Goal: Task Accomplishment & Management: Manage account settings

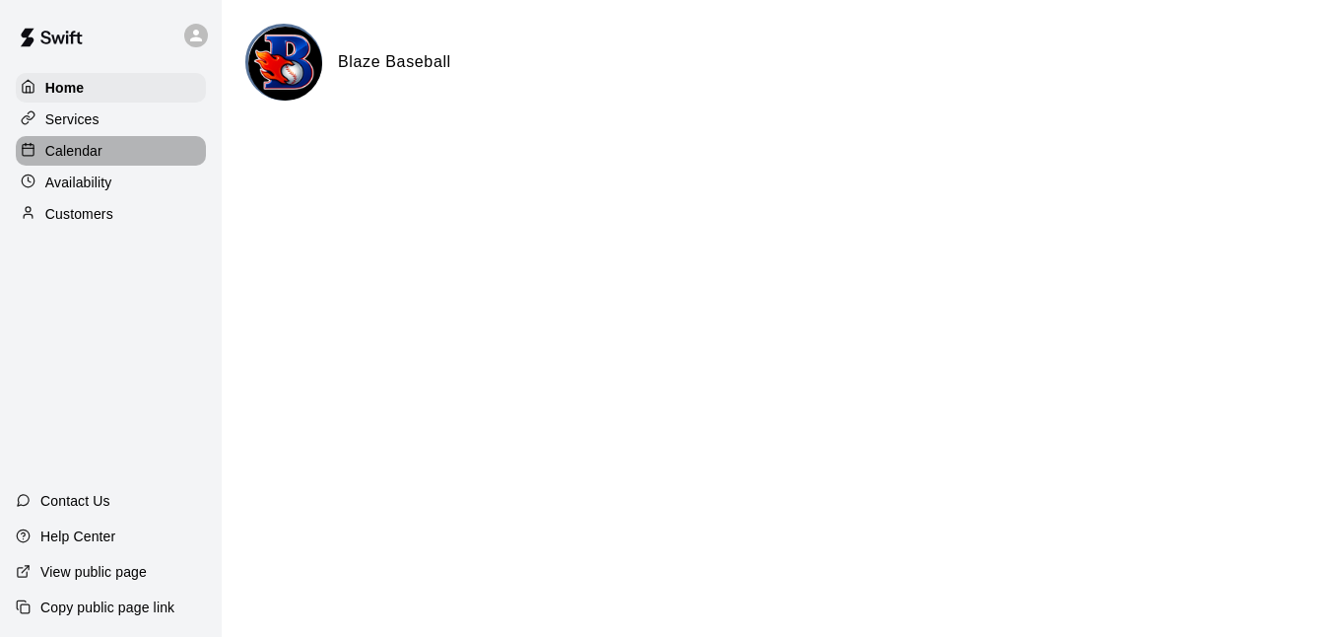
click at [127, 163] on div "Calendar" at bounding box center [111, 151] width 190 height 30
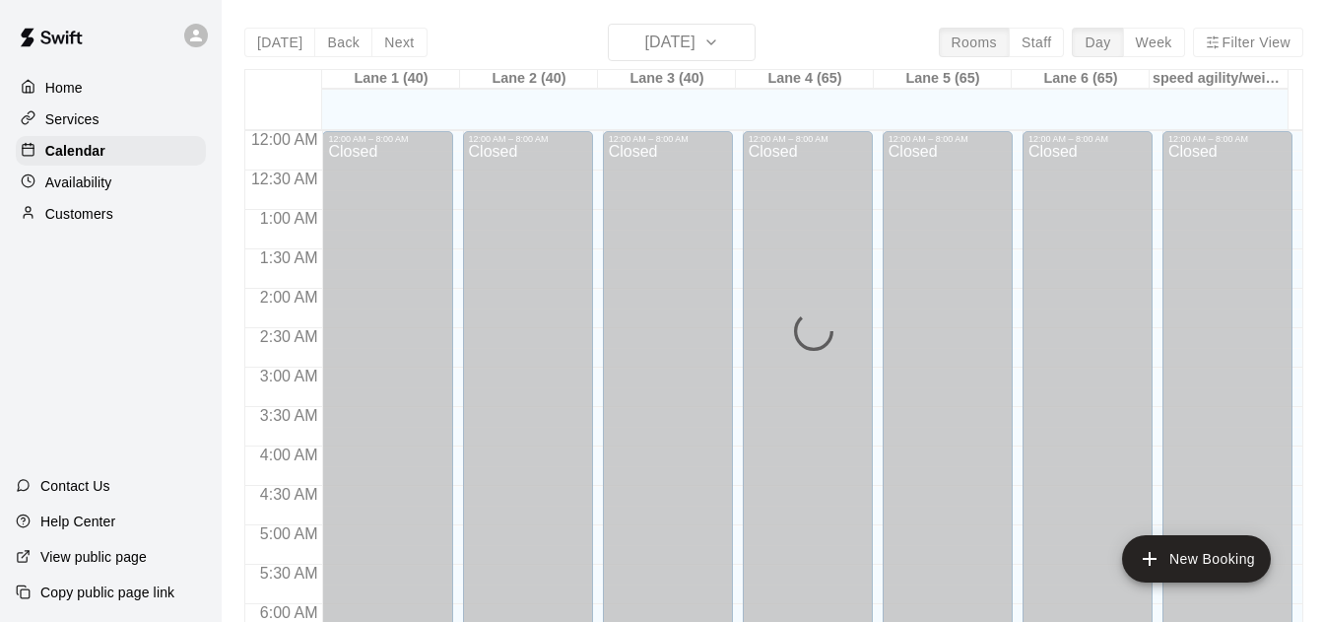
scroll to position [1222, 0]
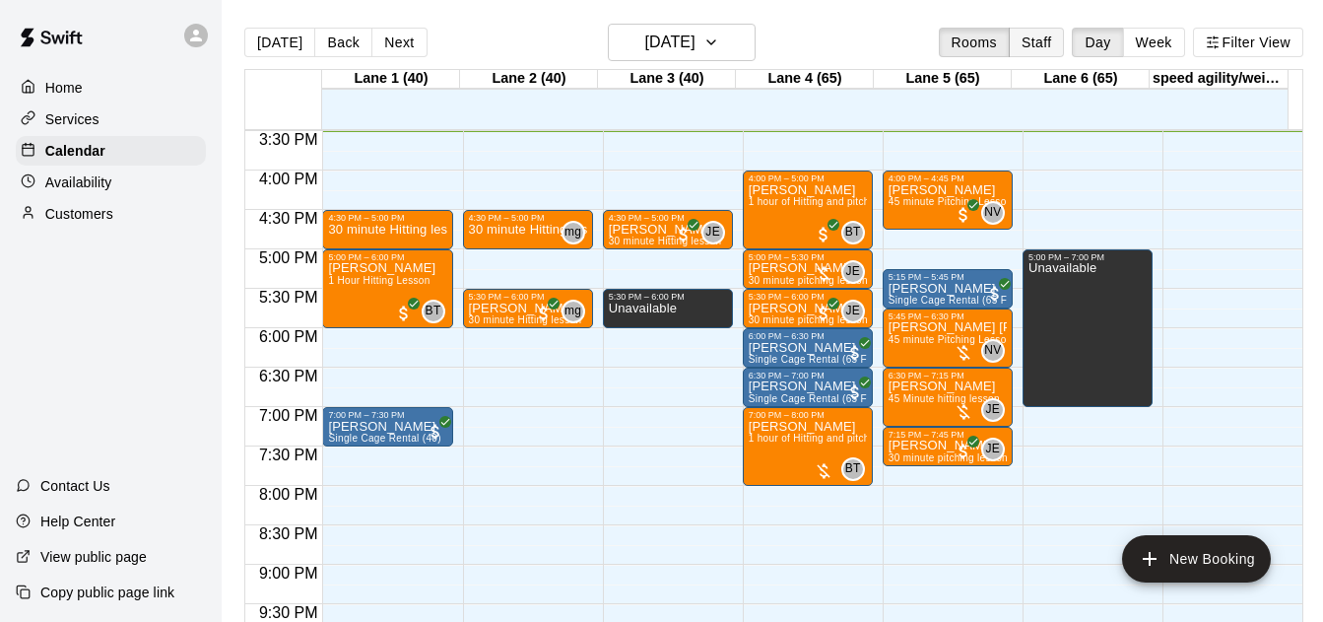
click at [1048, 34] on button "Staff" at bounding box center [1037, 43] width 56 height 30
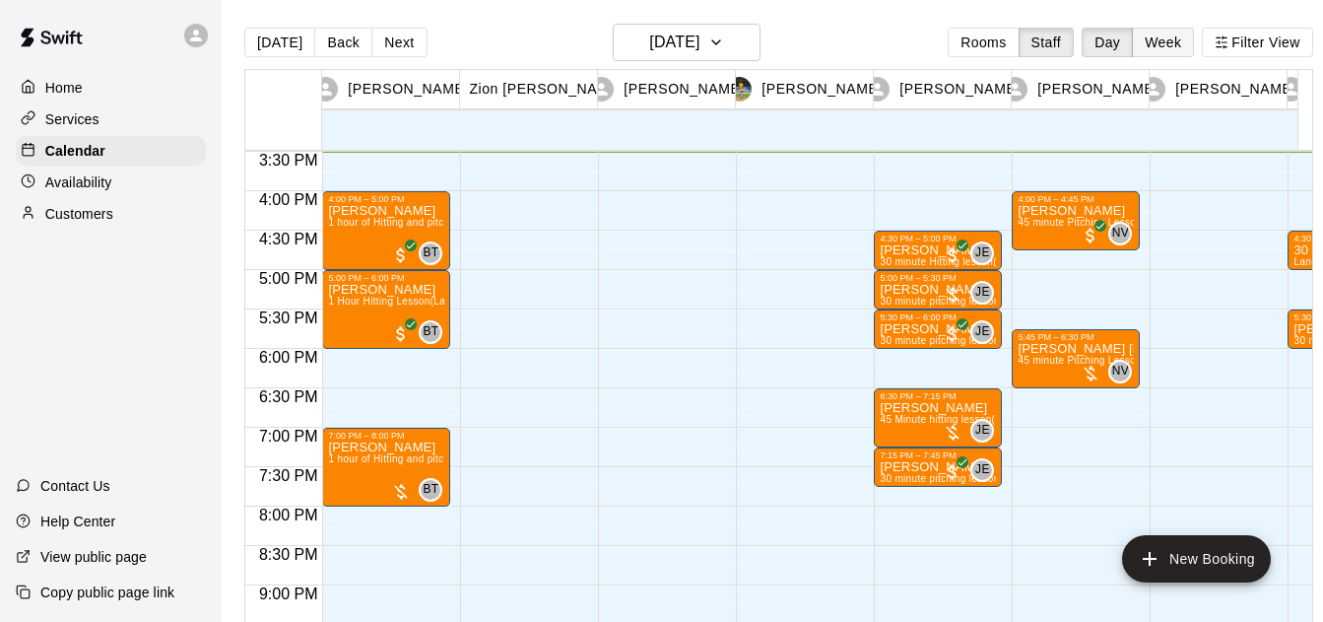
click at [1182, 39] on button "Week" at bounding box center [1163, 43] width 62 height 30
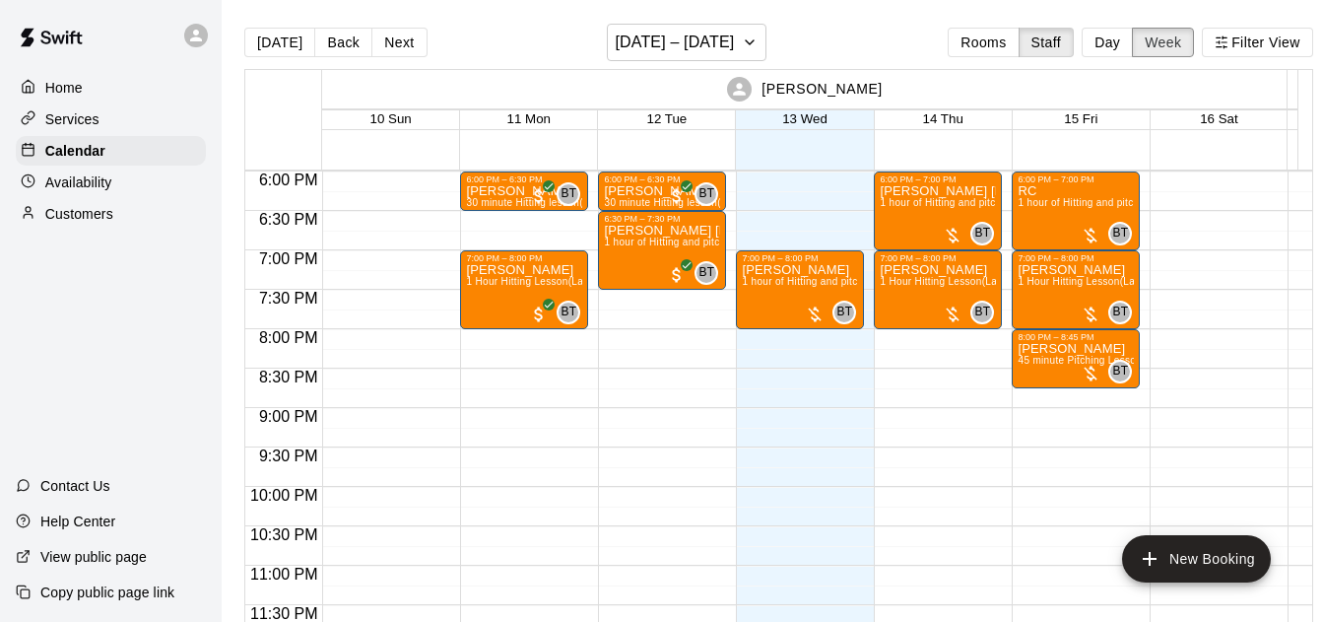
scroll to position [1207, 0]
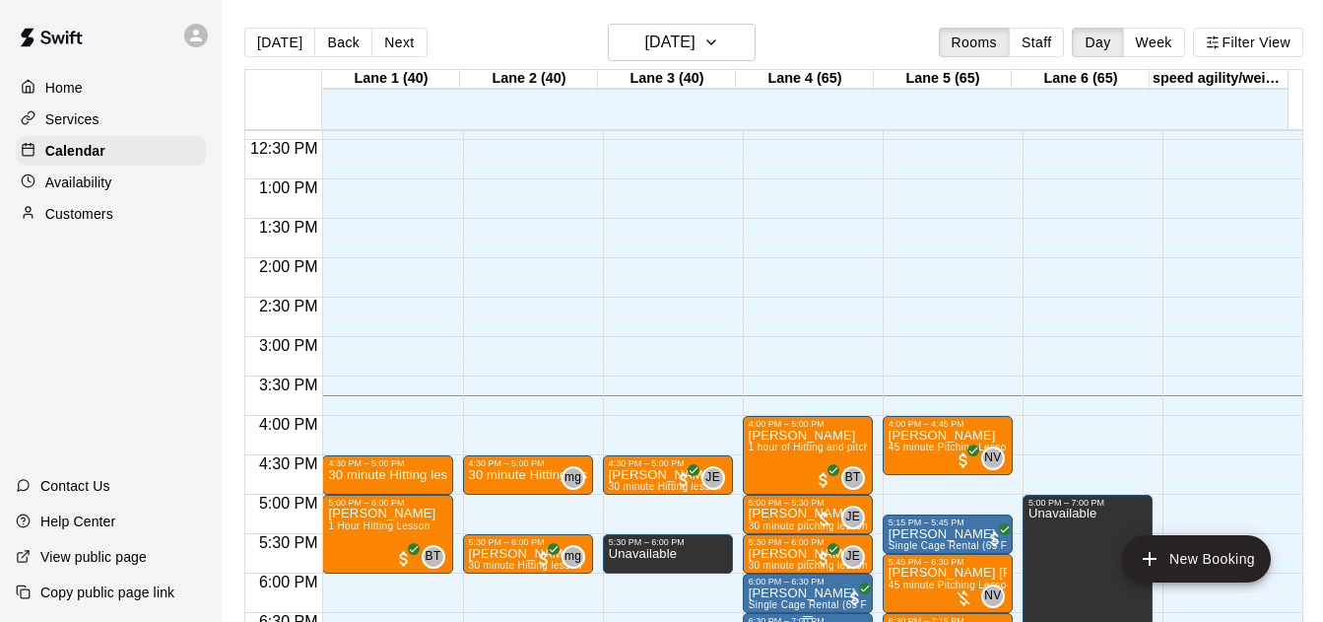
scroll to position [918, 0]
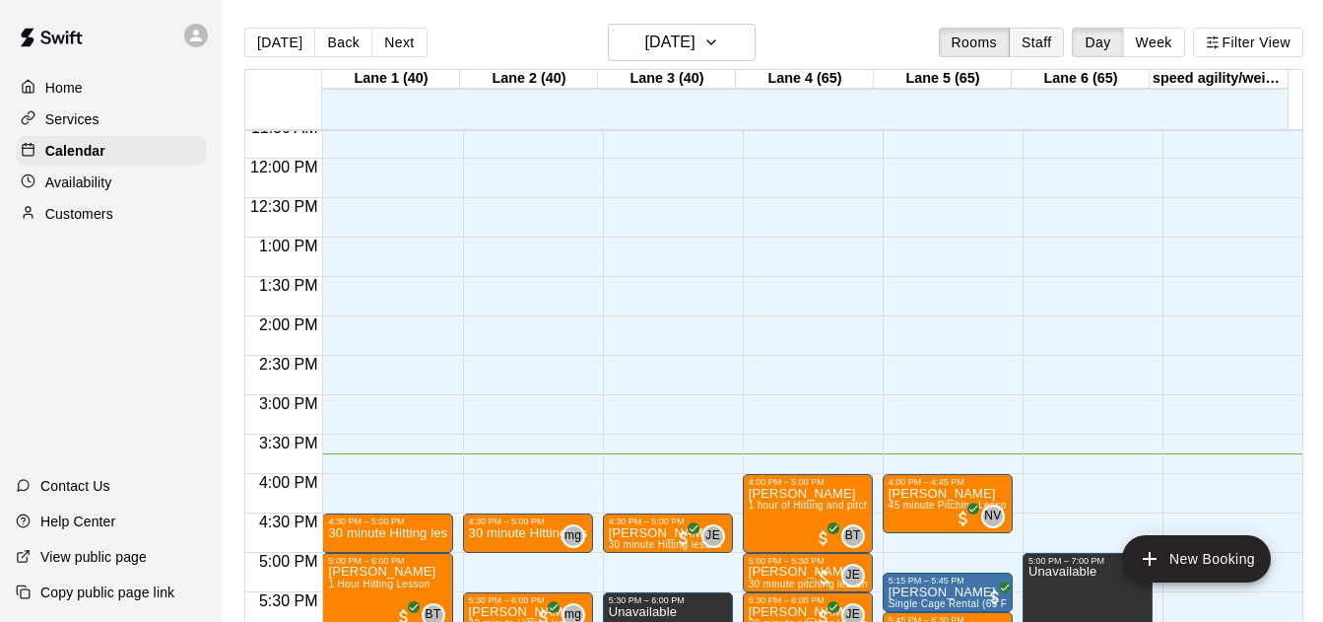
click at [1049, 44] on button "Staff" at bounding box center [1037, 43] width 56 height 30
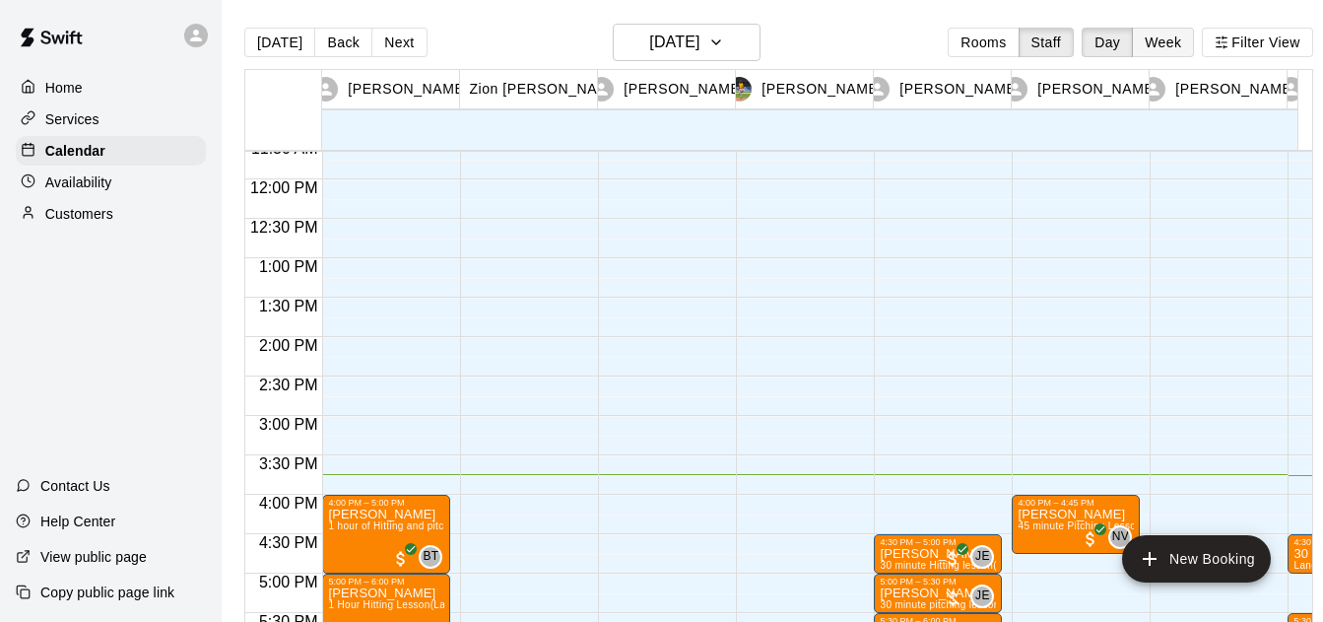
click at [1174, 41] on button "Week" at bounding box center [1163, 43] width 62 height 30
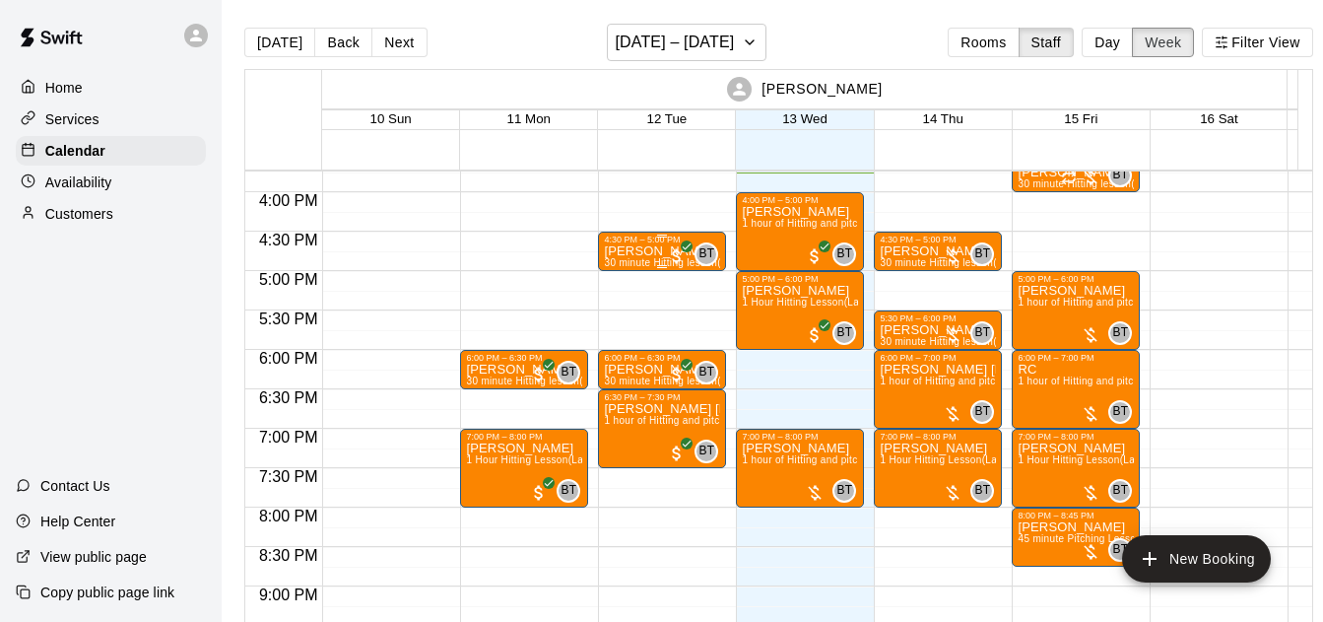
scroll to position [1242, 0]
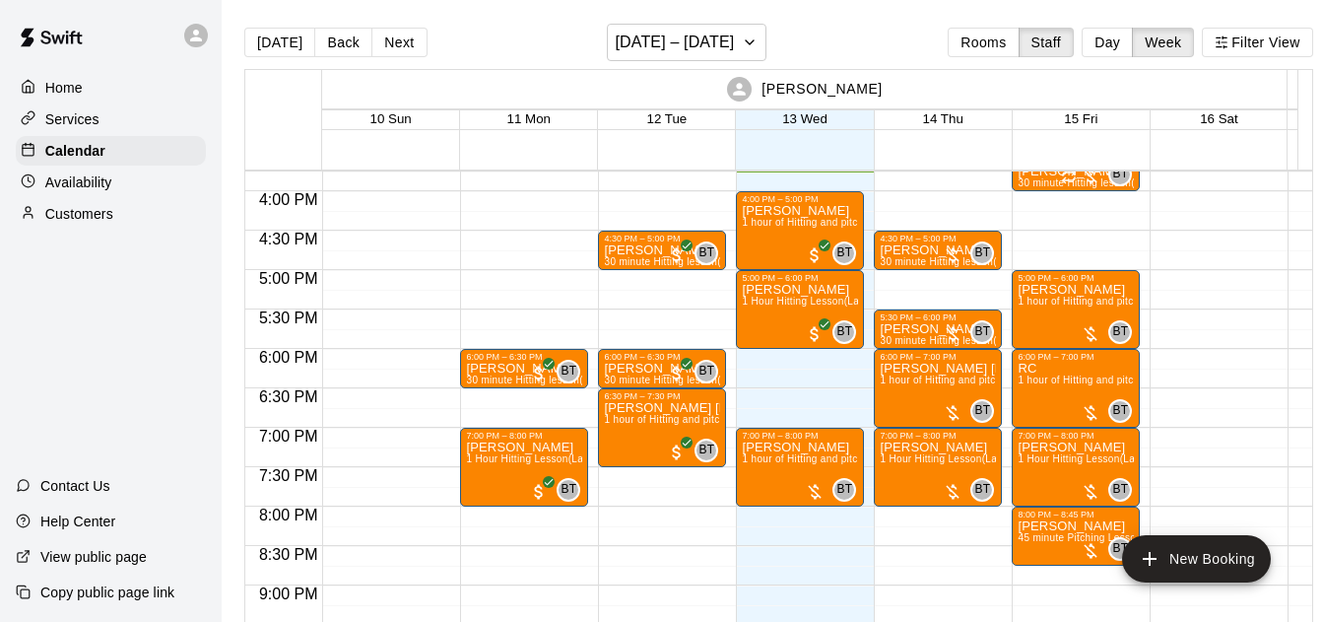
click at [389, 41] on button "Next" at bounding box center [398, 43] width 55 height 30
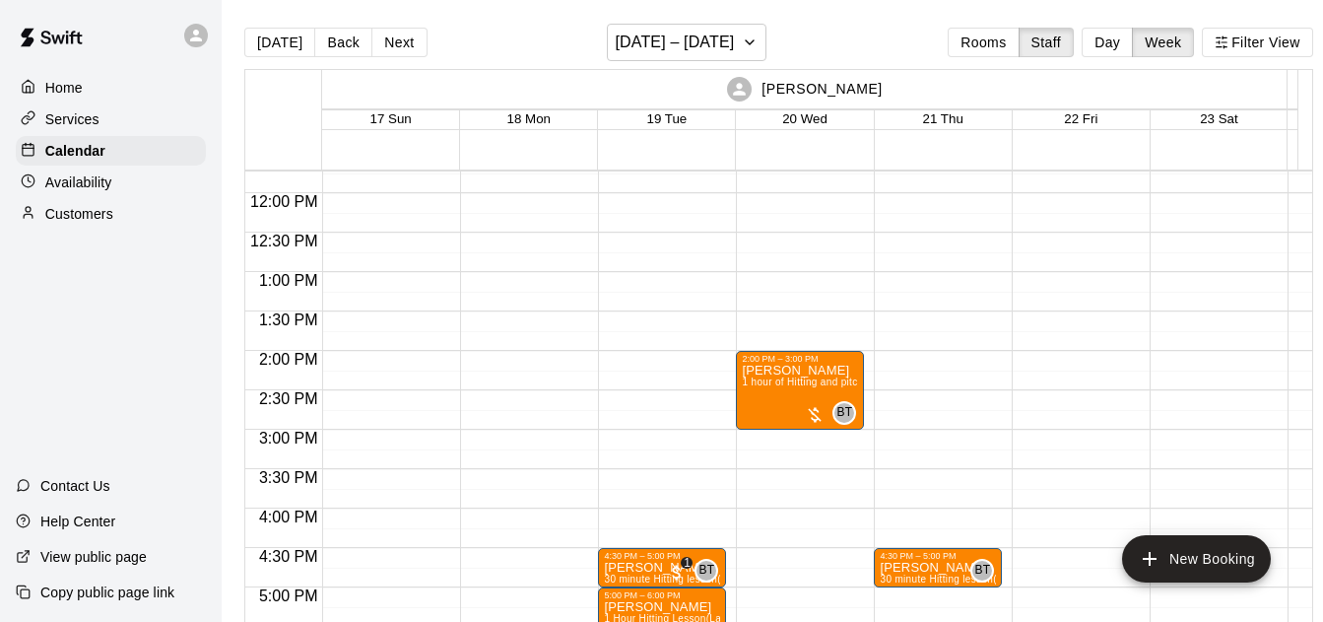
scroll to position [1066, 0]
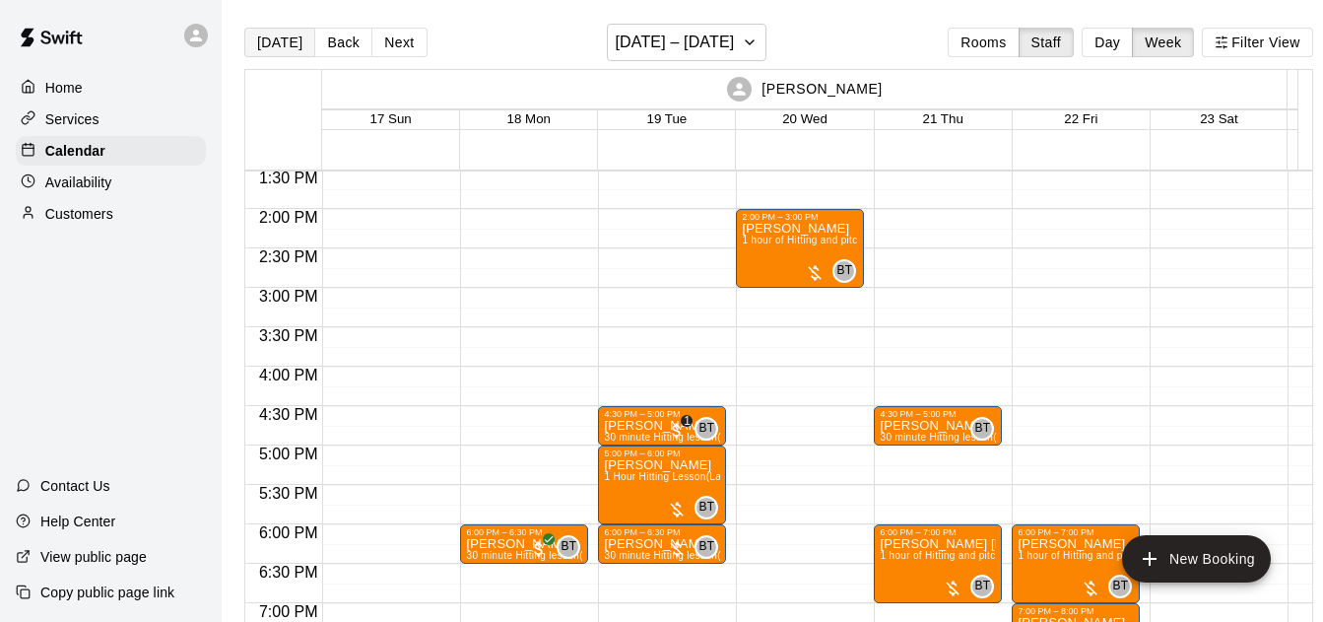
click at [275, 37] on button "[DATE]" at bounding box center [279, 43] width 71 height 30
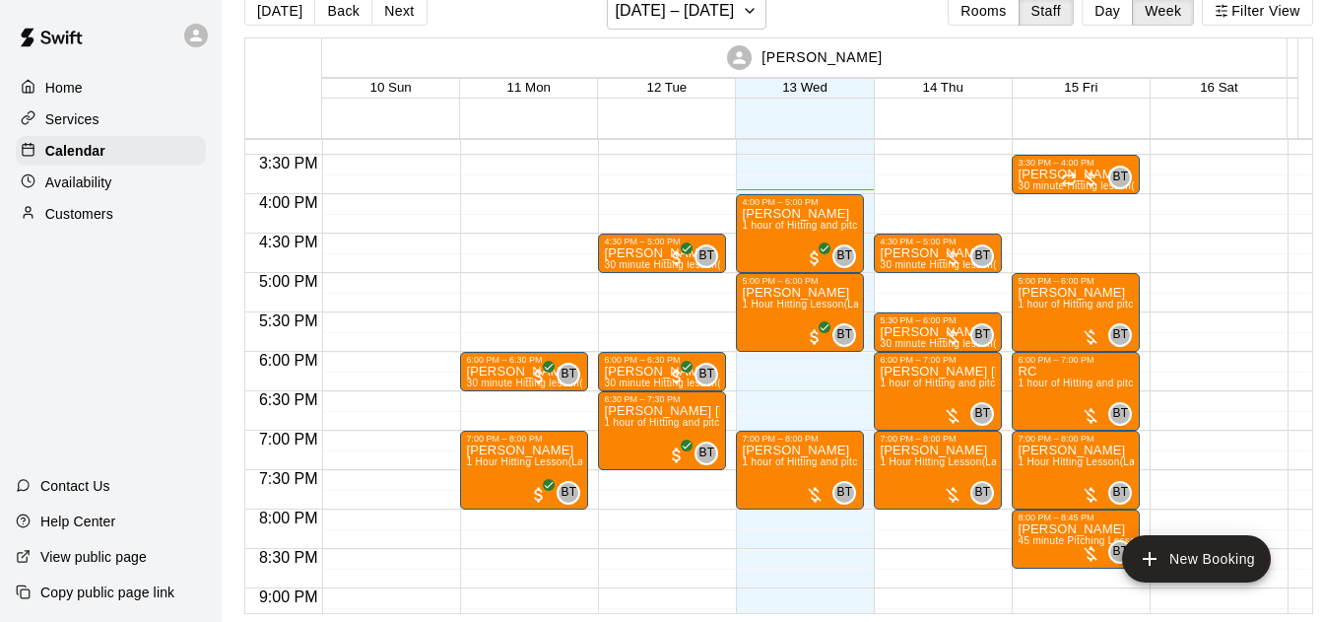
scroll to position [1137, 0]
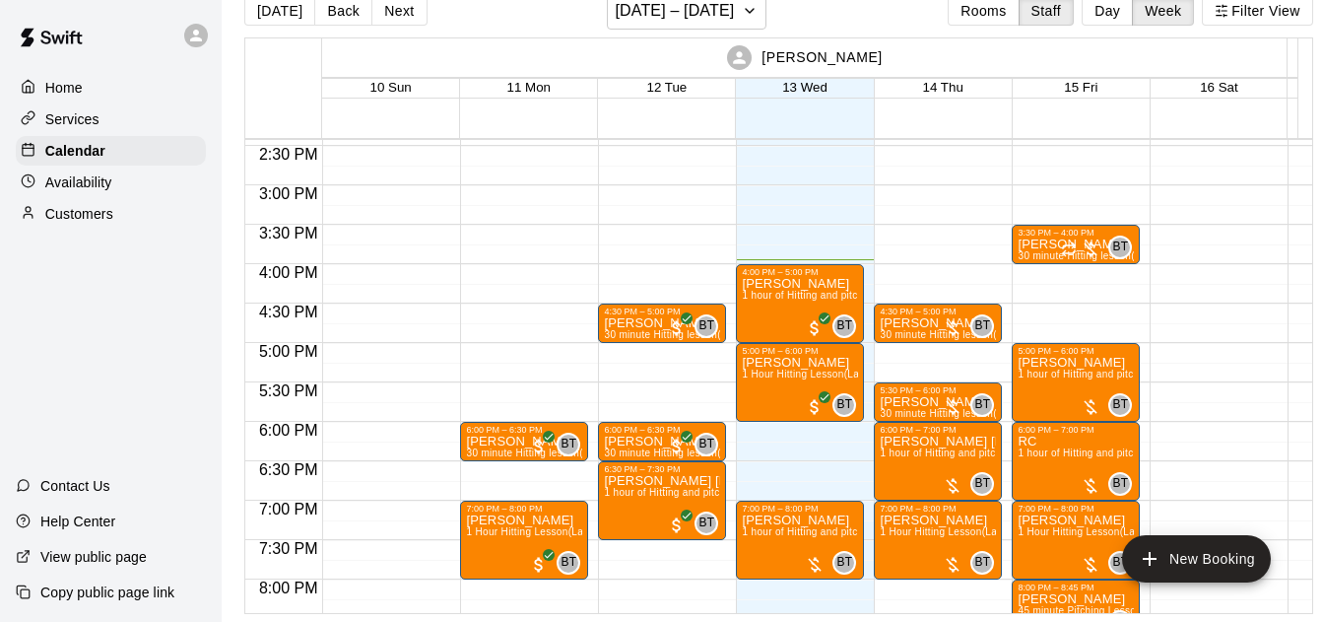
drag, startPoint x: 403, startPoint y: 10, endPoint x: 432, endPoint y: 234, distance: 225.5
click at [403, 9] on button "Next" at bounding box center [398, 11] width 55 height 30
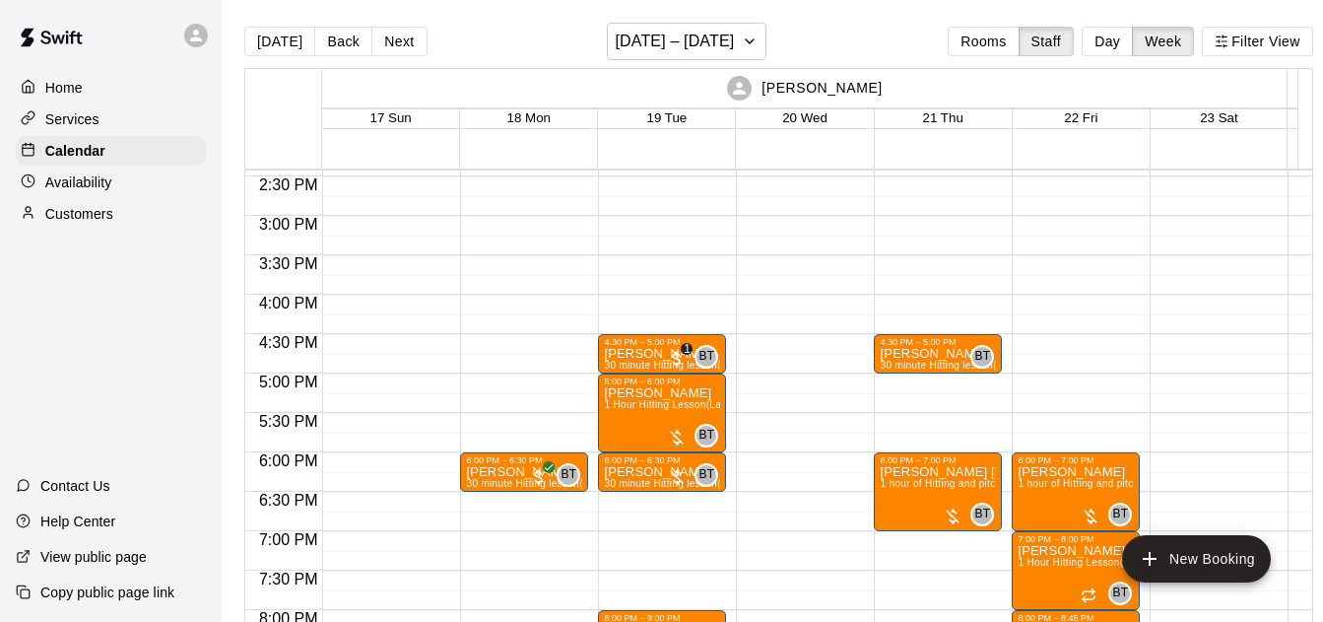
scroll to position [0, 0]
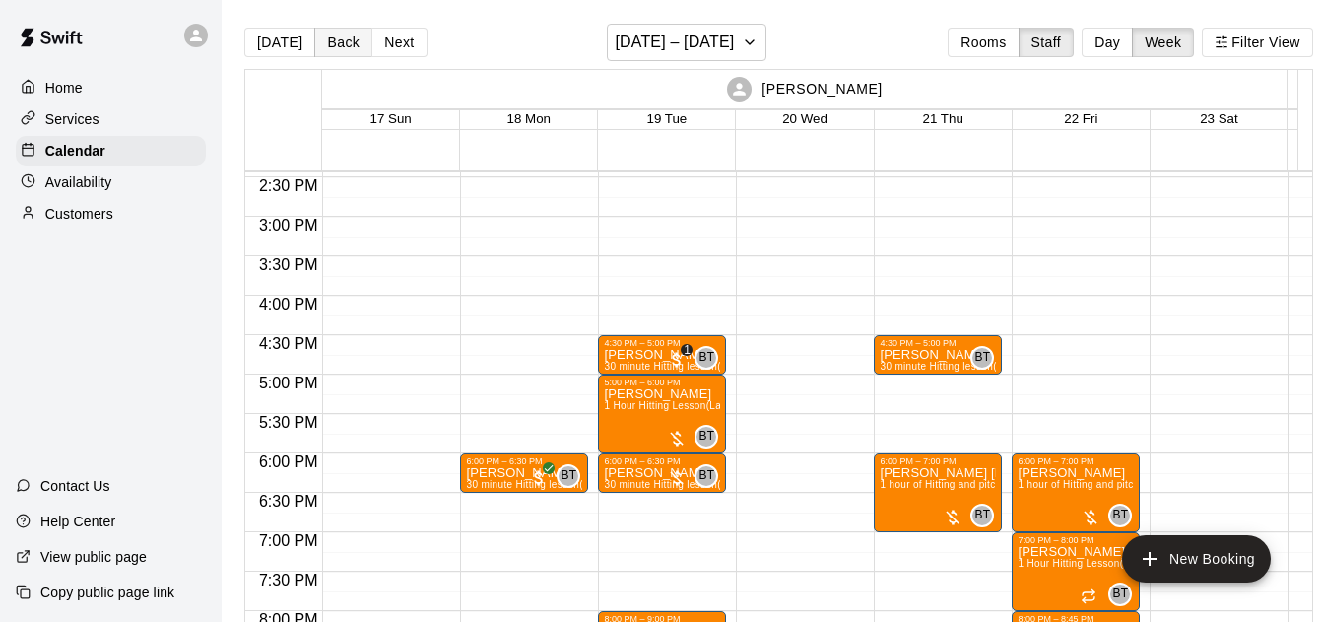
click at [346, 28] on button "Back" at bounding box center [343, 43] width 58 height 30
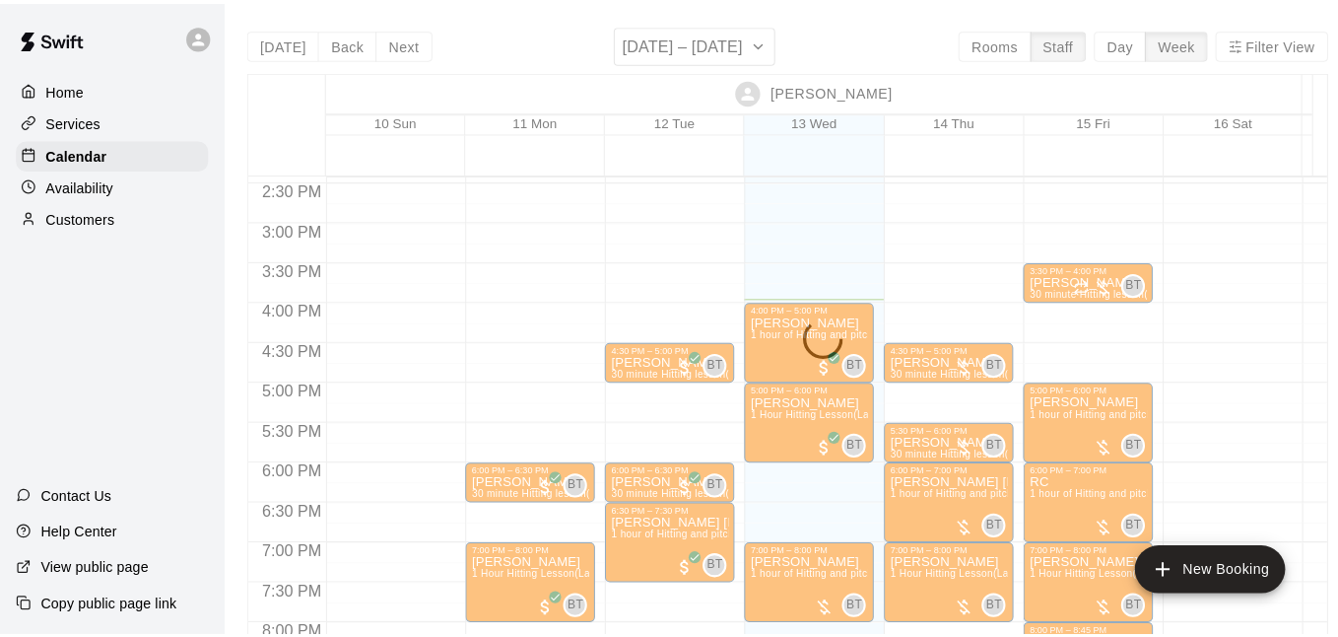
scroll to position [1207, 0]
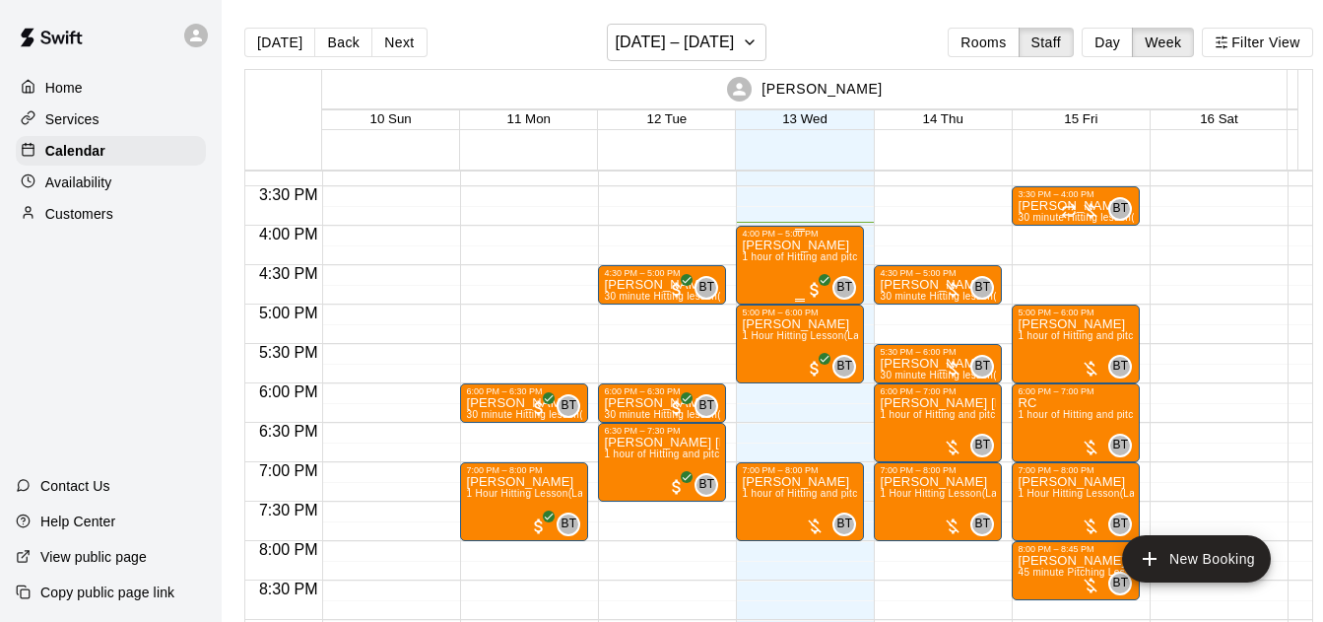
click at [772, 270] on div "[PERSON_NAME] 1 hour of Hitting and pitching/fielding (Lane 4 (65))" at bounding box center [800, 549] width 116 height 622
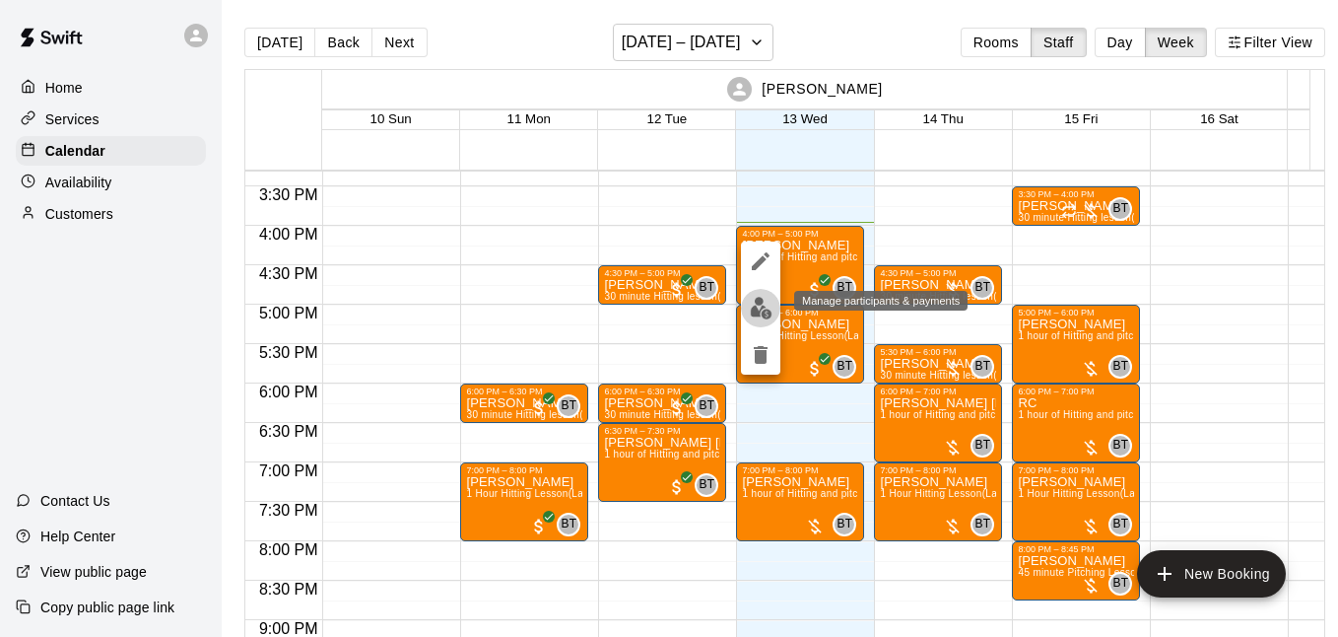
click at [759, 308] on img "edit" at bounding box center [761, 308] width 23 height 23
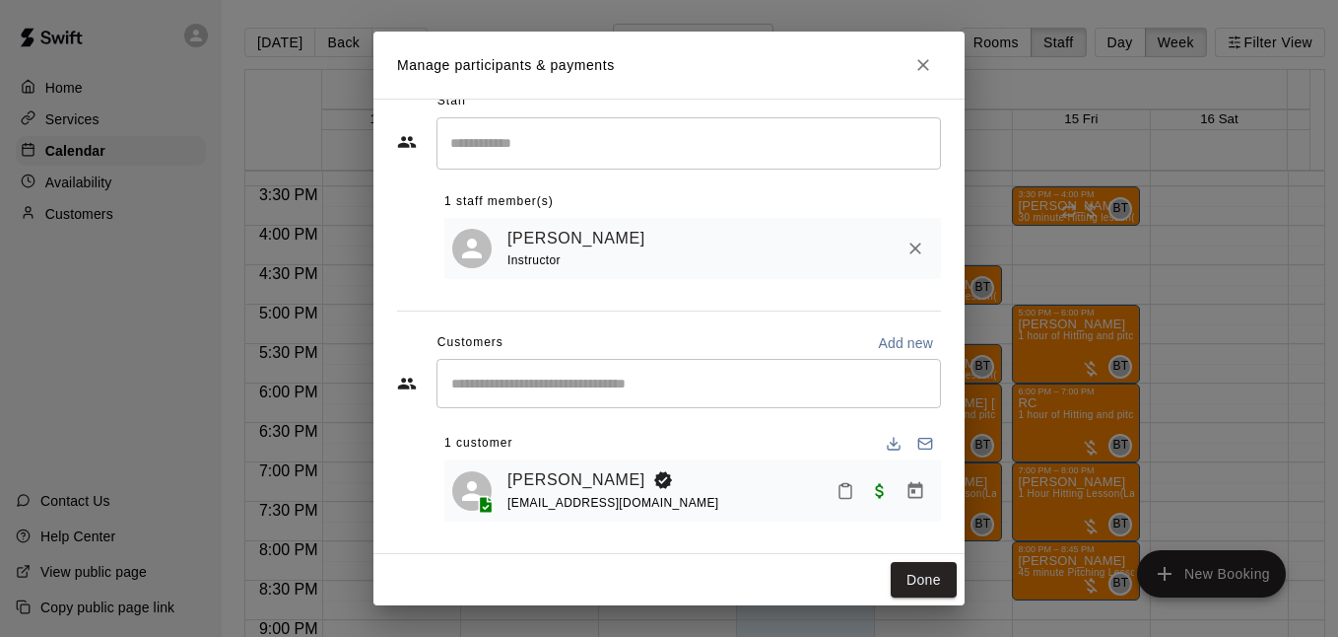
scroll to position [0, 0]
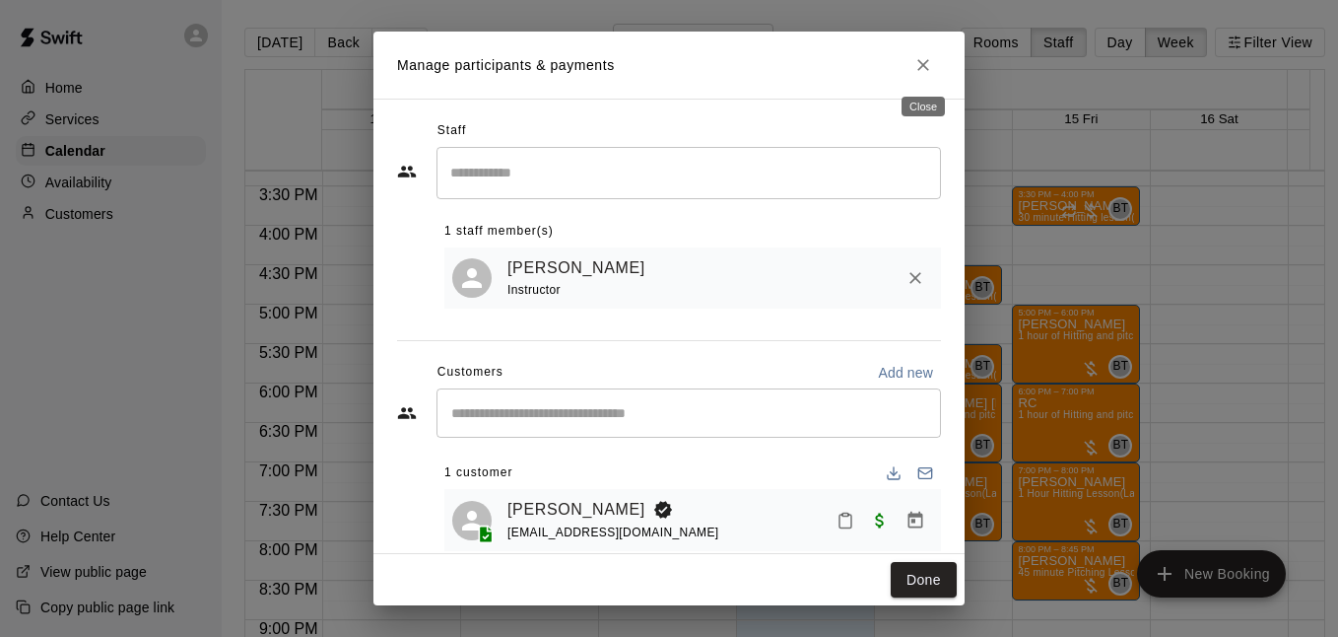
click at [928, 66] on icon "Close" at bounding box center [923, 65] width 20 height 20
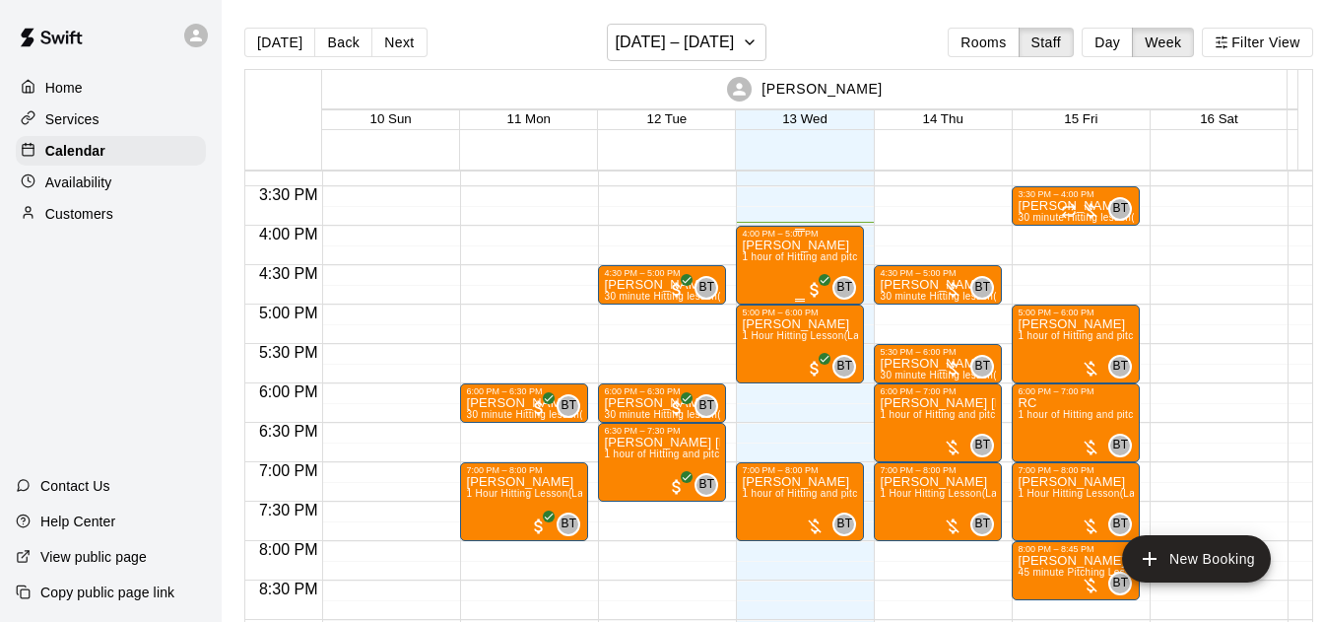
click at [760, 267] on div "[PERSON_NAME] 1 hour of Hitting and pitching/fielding (Lane 4 (65))" at bounding box center [800, 549] width 116 height 622
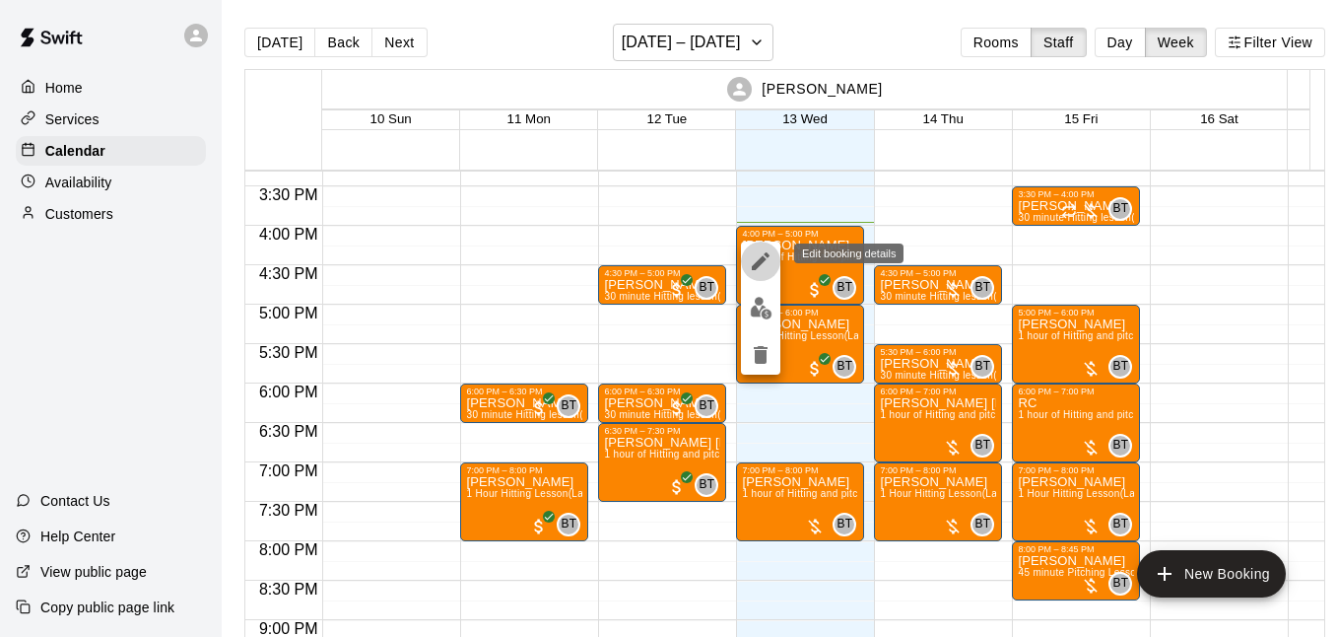
click at [759, 265] on icon "edit" at bounding box center [761, 261] width 18 height 18
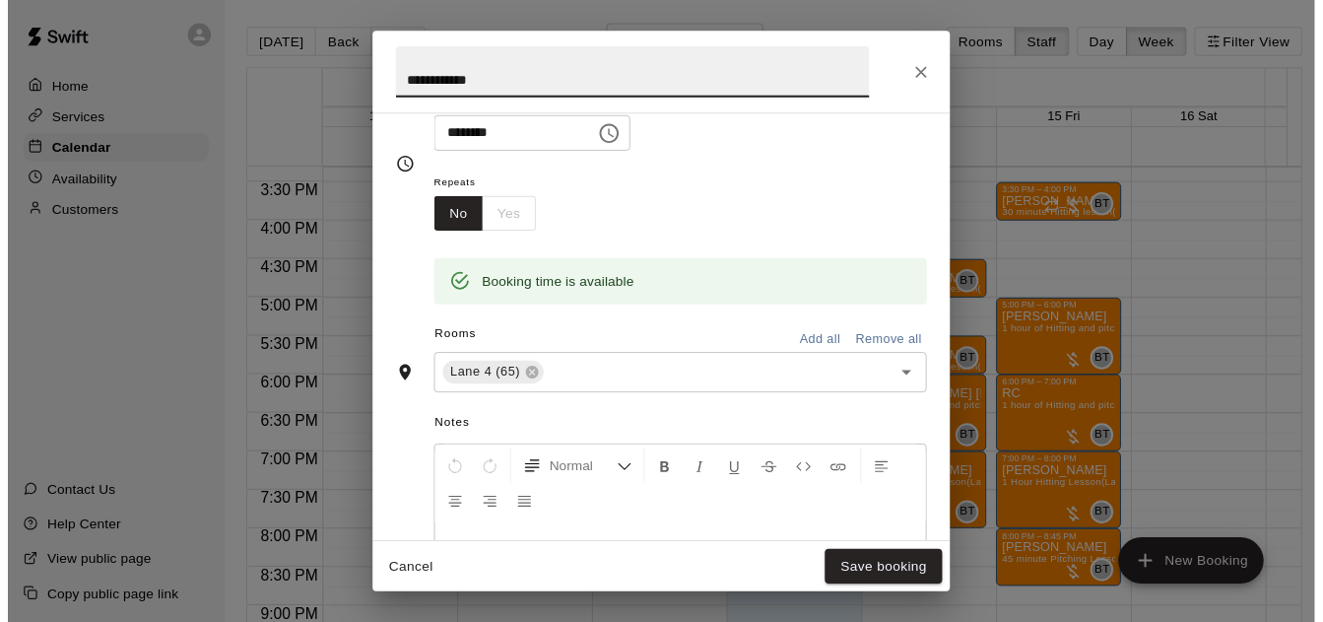
scroll to position [262, 0]
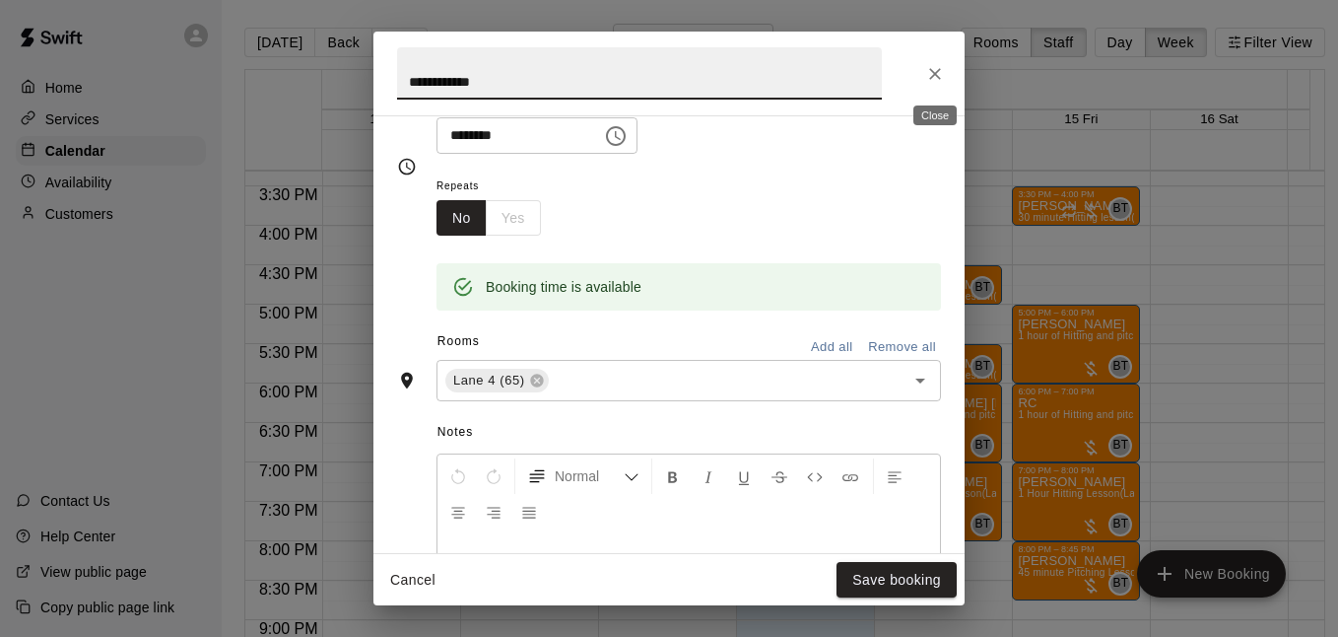
click at [946, 75] on button "Close" at bounding box center [934, 73] width 35 height 35
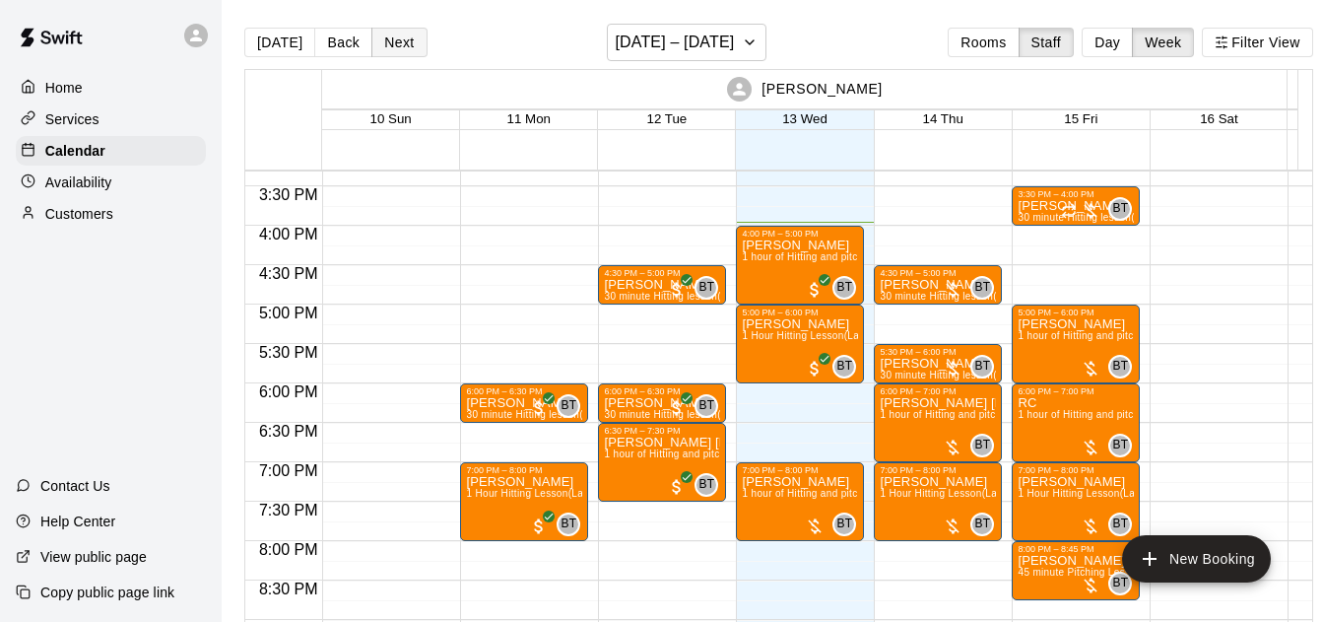
click at [296, 34] on button "[DATE]" at bounding box center [279, 43] width 71 height 30
